Goal: Navigation & Orientation: Understand site structure

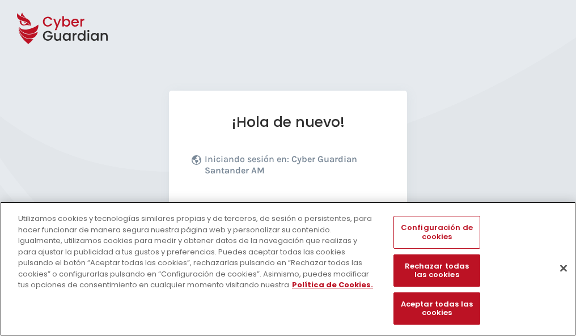
scroll to position [139, 0]
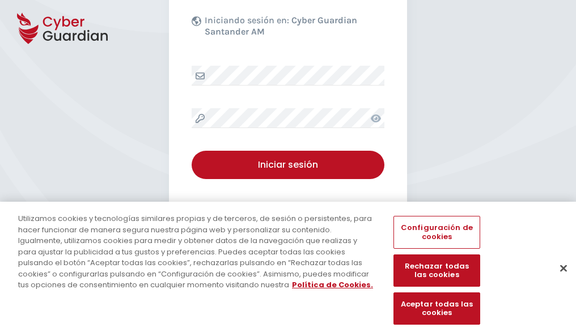
click at [558, 280] on button "Cerrar" at bounding box center [564, 268] width 25 height 25
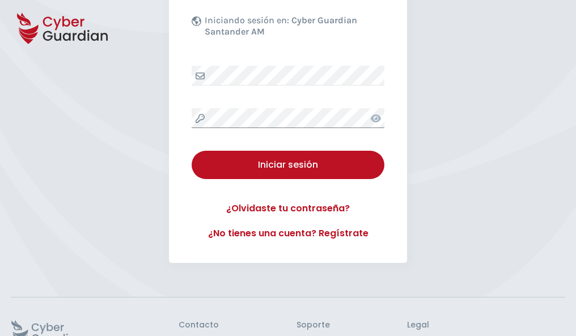
scroll to position [221, 0]
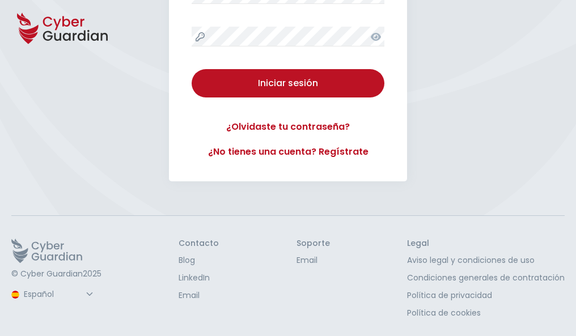
click at [192, 69] on button "Iniciar sesión" at bounding box center [288, 83] width 193 height 28
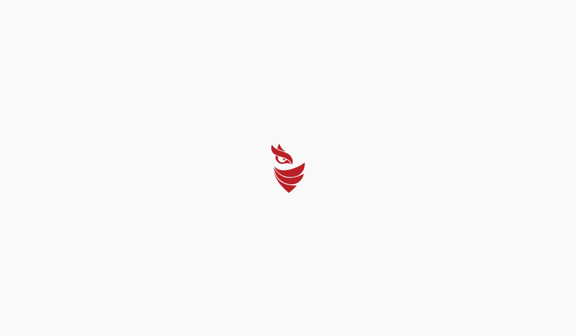
scroll to position [0, 0]
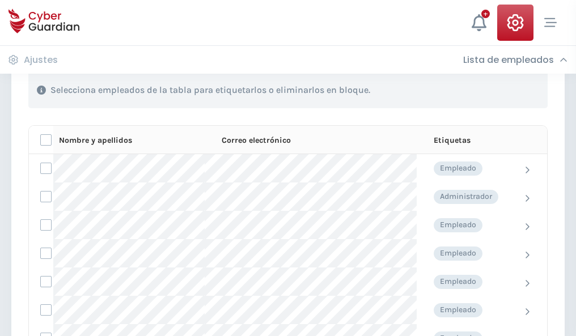
scroll to position [486, 0]
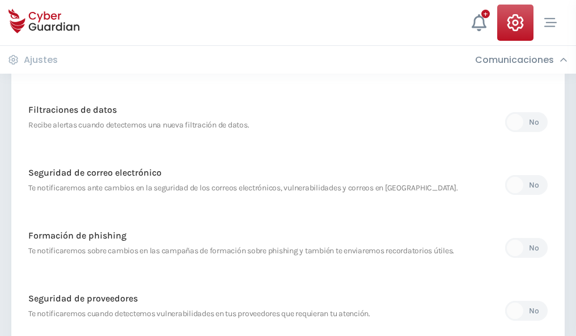
scroll to position [597, 0]
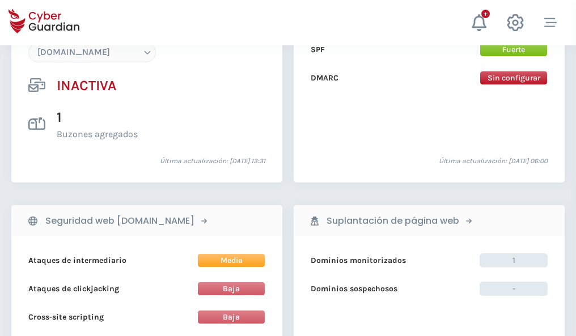
scroll to position [1068, 0]
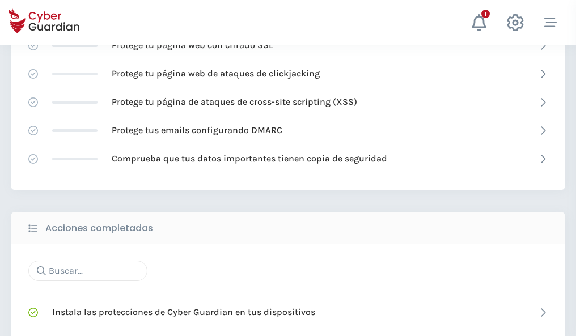
scroll to position [756, 0]
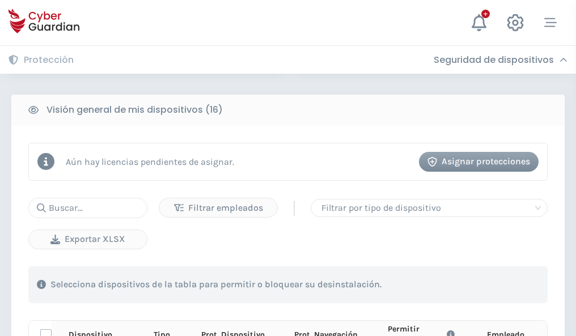
scroll to position [1003, 0]
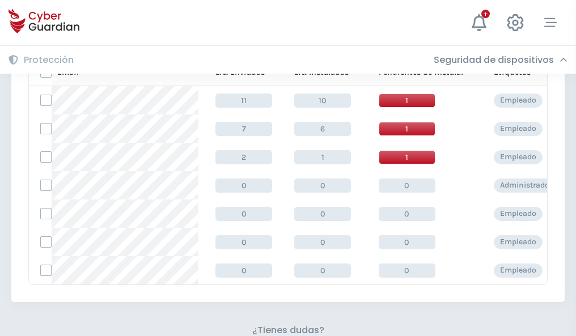
scroll to position [498, 0]
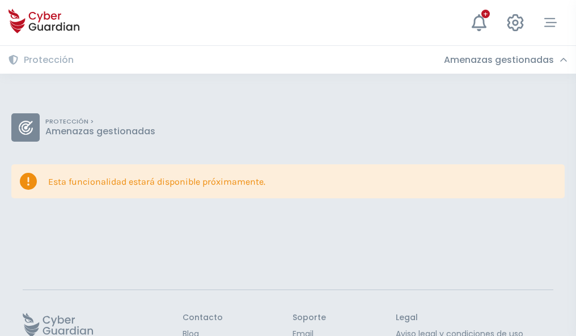
scroll to position [74, 0]
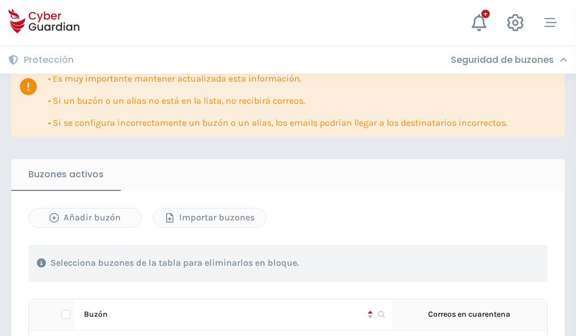
scroll to position [667, 0]
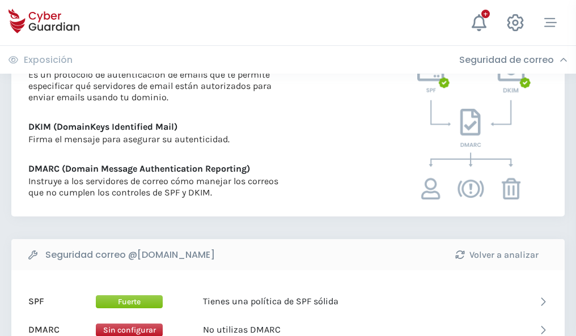
scroll to position [612, 0]
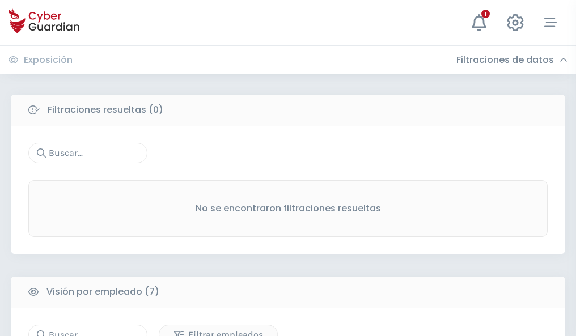
scroll to position [939, 0]
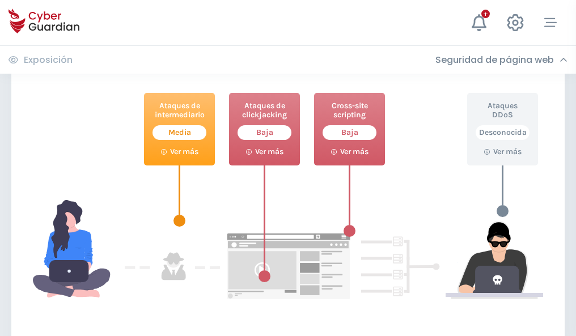
scroll to position [618, 0]
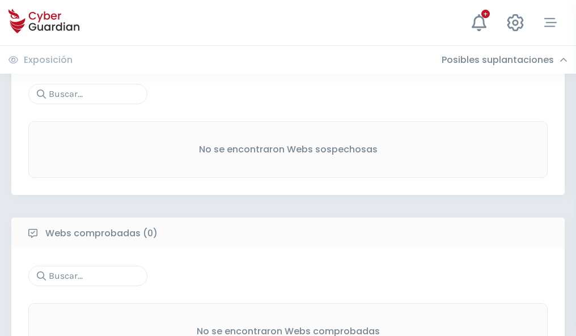
scroll to position [594, 0]
